Goal: Information Seeking & Learning: Find specific fact

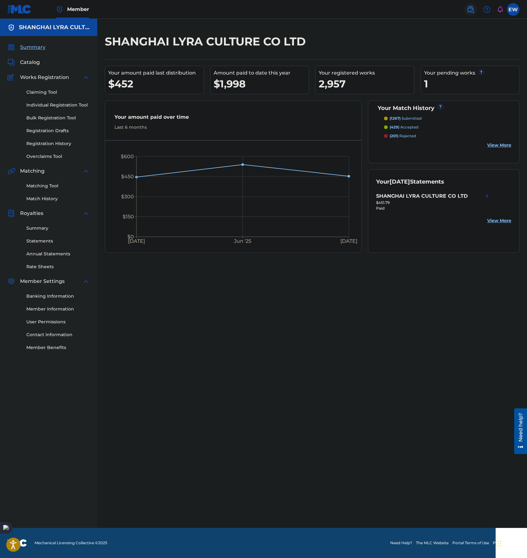
click at [471, 12] on img at bounding box center [470, 10] width 8 height 8
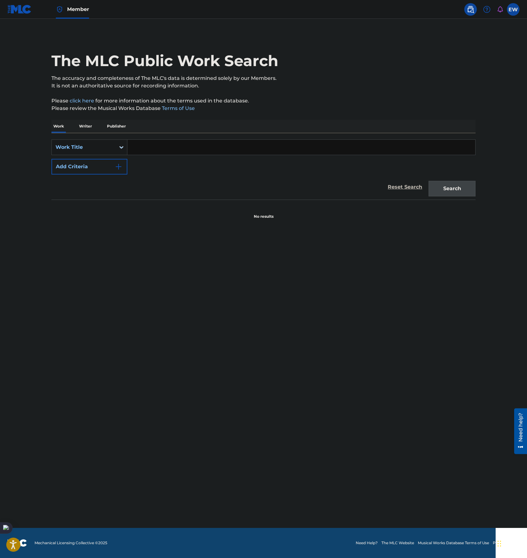
click at [158, 152] on input "Search Form" at bounding box center [301, 147] width 348 height 15
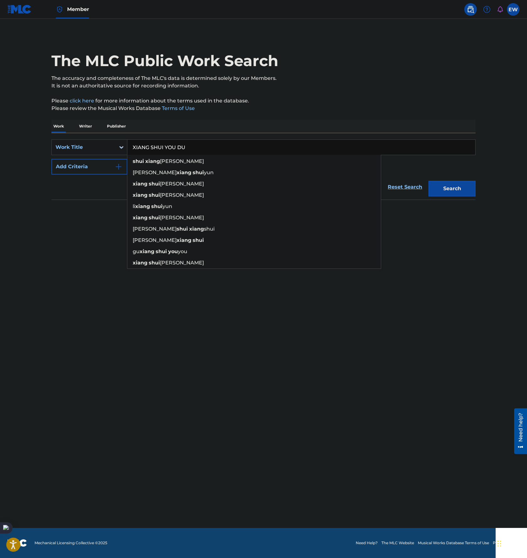
type input "XIANG SHUI YOU DU"
click at [428, 181] on button "Search" at bounding box center [451, 189] width 47 height 16
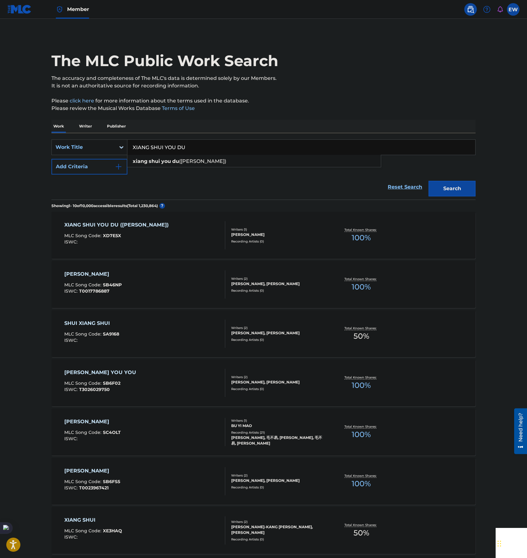
click at [174, 244] on div "XIANG SHUI YOU DU ([PERSON_NAME]) MLC Song Code : XD7E5X ISWC :" at bounding box center [144, 235] width 161 height 28
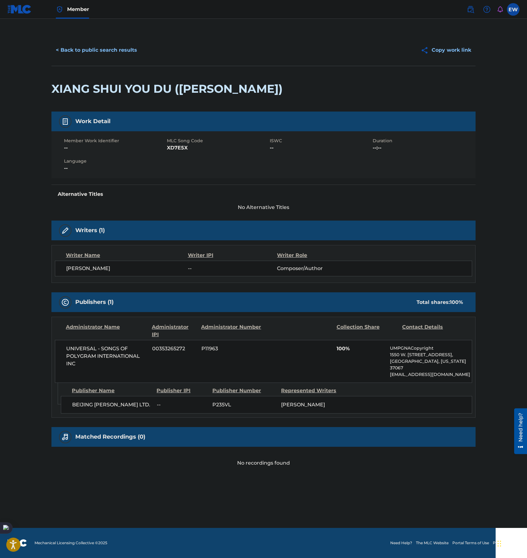
drag, startPoint x: 97, startPoint y: 406, endPoint x: 74, endPoint y: 398, distance: 24.7
click at [74, 401] on span "BEIJING [PERSON_NAME] LTD." at bounding box center [112, 405] width 80 height 8
click at [254, 402] on div "BEIJING [PERSON_NAME] LTD. -- P235VL [PERSON_NAME]" at bounding box center [266, 405] width 411 height 18
drag, startPoint x: 90, startPoint y: 391, endPoint x: 37, endPoint y: 104, distance: 292.2
click at [28, 104] on main "< Back to public search results Copy work link XIANG SHUI YOU DU ([PERSON_NAME]…" at bounding box center [263, 273] width 527 height 509
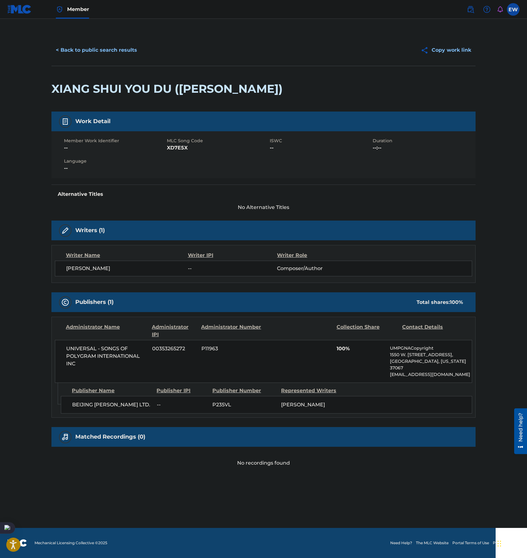
click at [356, 184] on div "Work Detail Member Work Identifier -- MLC Song Code XD7E5X ISWC -- Duration --:…" at bounding box center [263, 162] width 424 height 100
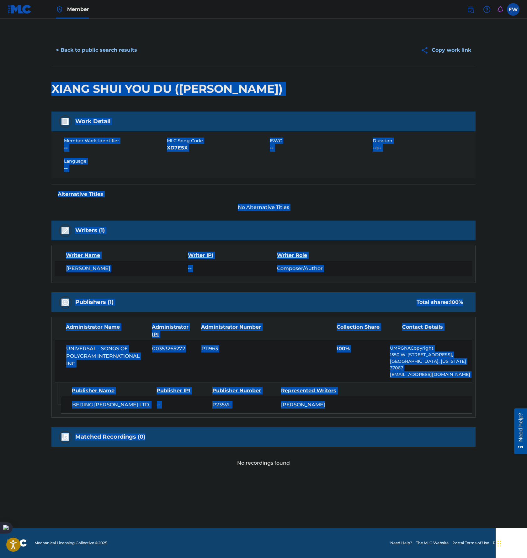
drag, startPoint x: 50, startPoint y: 89, endPoint x: 472, endPoint y: 418, distance: 534.5
click at [472, 418] on div "< Back to public search results Copy work link XIANG SHUI YOU DU ([PERSON_NAME]…" at bounding box center [263, 250] width 439 height 433
click at [376, 403] on div "BEIJING [PERSON_NAME] LTD. -- P235VL [PERSON_NAME]" at bounding box center [266, 405] width 411 height 18
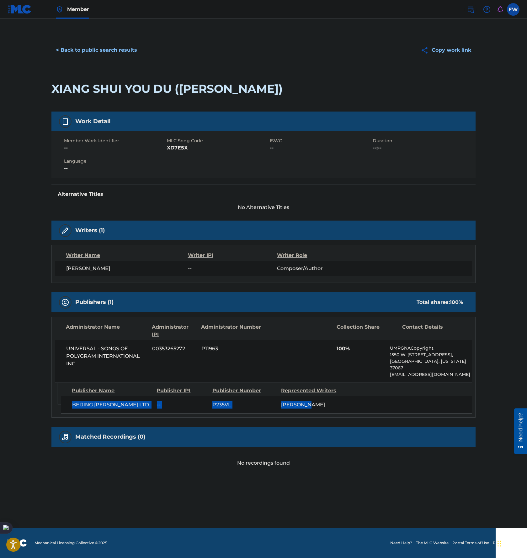
drag, startPoint x: 461, startPoint y: 398, endPoint x: 451, endPoint y: 378, distance: 22.0
click at [451, 383] on div "Publisher Name Publisher IPI Publisher Number Represented Writers BEIJING [PERS…" at bounding box center [268, 398] width 414 height 31
click at [384, 396] on div "BEIJING [PERSON_NAME] LTD. -- P235VL [PERSON_NAME]" at bounding box center [266, 405] width 411 height 18
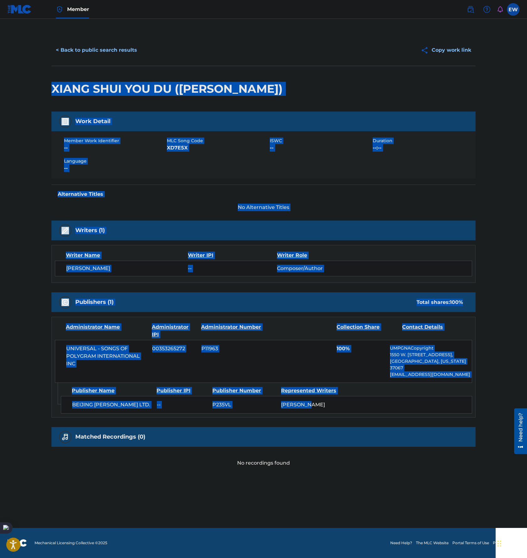
drag, startPoint x: 409, startPoint y: 389, endPoint x: 50, endPoint y: 72, distance: 479.5
click at [50, 72] on div "< Back to public search results Copy work link XIANG SHUI YOU DU ([PERSON_NAME]…" at bounding box center [263, 250] width 439 height 433
click at [272, 90] on h2 "XIANG SHUI YOU DU ([PERSON_NAME])" at bounding box center [168, 89] width 234 height 14
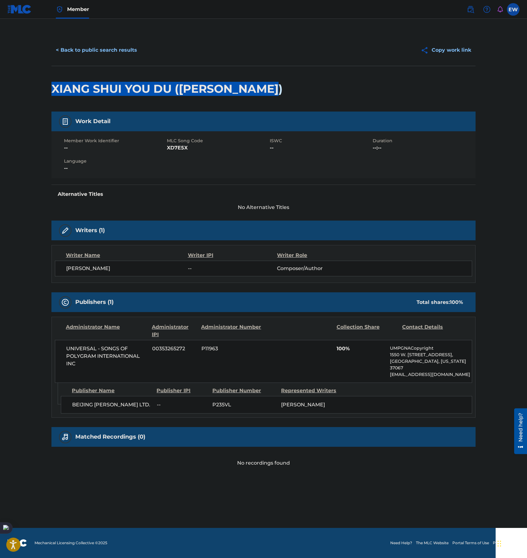
drag, startPoint x: 51, startPoint y: 85, endPoint x: 288, endPoint y: 83, distance: 237.0
click at [288, 83] on div "XIANG SHUI YOU DU ([PERSON_NAME])" at bounding box center [263, 89] width 424 height 46
click at [349, 95] on div "XIANG SHUI YOU DU ([PERSON_NAME])" at bounding box center [263, 89] width 424 height 46
drag, startPoint x: 52, startPoint y: 90, endPoint x: 296, endPoint y: 92, distance: 243.6
click at [296, 92] on div "XIANG SHUI YOU DU ([PERSON_NAME])" at bounding box center [263, 89] width 424 height 46
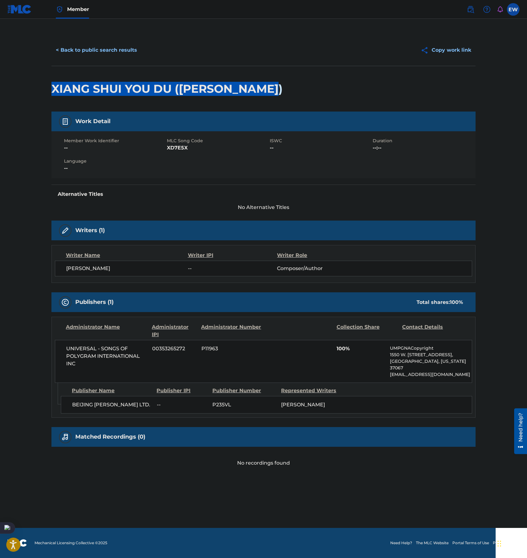
click at [368, 88] on div "XIANG SHUI YOU DU ([PERSON_NAME])" at bounding box center [263, 89] width 424 height 46
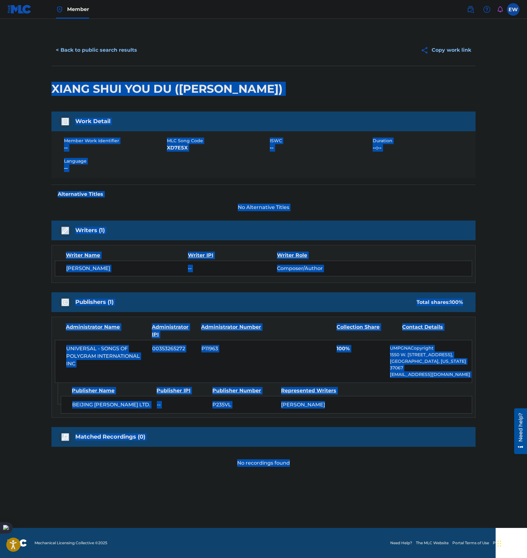
drag, startPoint x: 57, startPoint y: 92, endPoint x: 419, endPoint y: 447, distance: 507.0
click at [419, 447] on main "< Back to public search results Copy work link XIANG SHUI YOU DU ([PERSON_NAME]…" at bounding box center [263, 273] width 527 height 509
click at [360, 510] on main "< Back to public search results Copy work link XIANG SHUI YOU DU ([PERSON_NAME]…" at bounding box center [263, 273] width 527 height 509
click at [371, 491] on main "< Back to public search results Copy work link XIANG SHUI YOU DU ([PERSON_NAME]…" at bounding box center [263, 273] width 527 height 509
drag, startPoint x: 448, startPoint y: 488, endPoint x: 48, endPoint y: 50, distance: 594.2
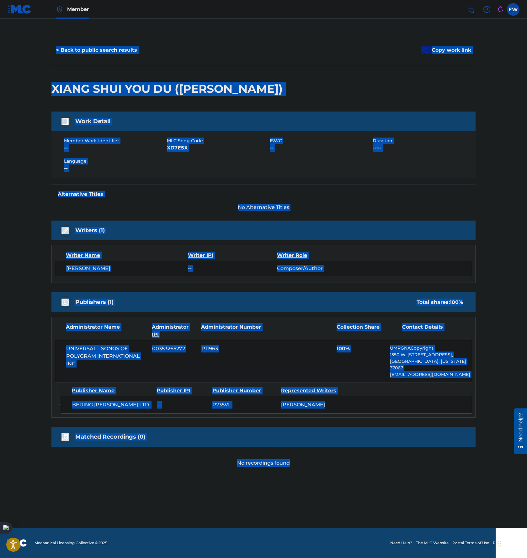
click at [48, 50] on main "< Back to public search results Copy work link XIANG SHUI YOU DU ([PERSON_NAME]…" at bounding box center [263, 273] width 527 height 509
click at [266, 88] on h2 "XIANG SHUI YOU DU ([PERSON_NAME])" at bounding box center [168, 89] width 234 height 14
drag, startPoint x: 52, startPoint y: 88, endPoint x: 365, endPoint y: 481, distance: 502.1
click at [365, 481] on main "< Back to public search results Copy work link XIANG SHUI YOU DU ([PERSON_NAME]…" at bounding box center [263, 273] width 527 height 509
click at [265, 493] on main "< Back to public search results Copy work link XIANG SHUI YOU DU ([PERSON_NAME]…" at bounding box center [263, 273] width 527 height 509
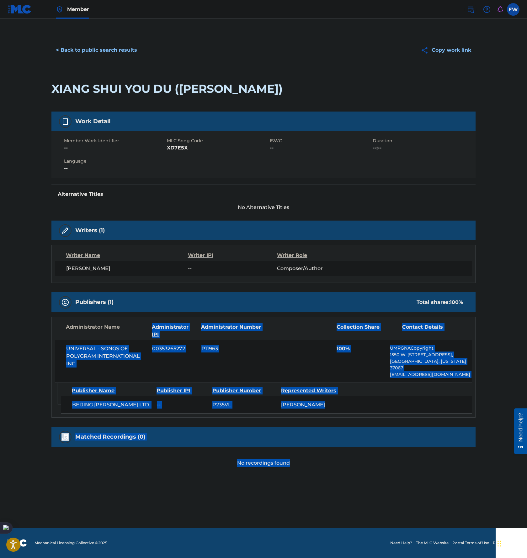
drag, startPoint x: 354, startPoint y: 479, endPoint x: 120, endPoint y: 324, distance: 280.2
click at [120, 324] on main "< Back to public search results Copy work link XIANG SHUI YOU DU ([PERSON_NAME]…" at bounding box center [263, 273] width 527 height 509
drag, startPoint x: 166, startPoint y: 491, endPoint x: 32, endPoint y: 409, distance: 157.4
click at [166, 491] on main "< Back to public search results Copy work link XIANG SHUI YOU DU ([PERSON_NAME]…" at bounding box center [263, 273] width 527 height 509
